Goal: Go to known website: Go to known website

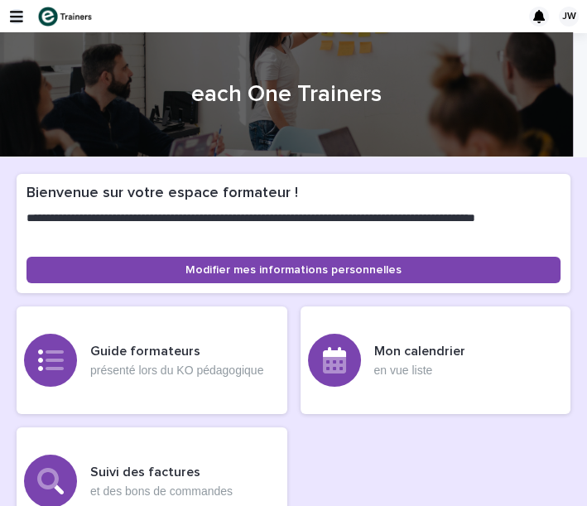
click at [12, 12] on icon "button" at bounding box center [16, 17] width 13 height 12
